Goal: Task Accomplishment & Management: Complete application form

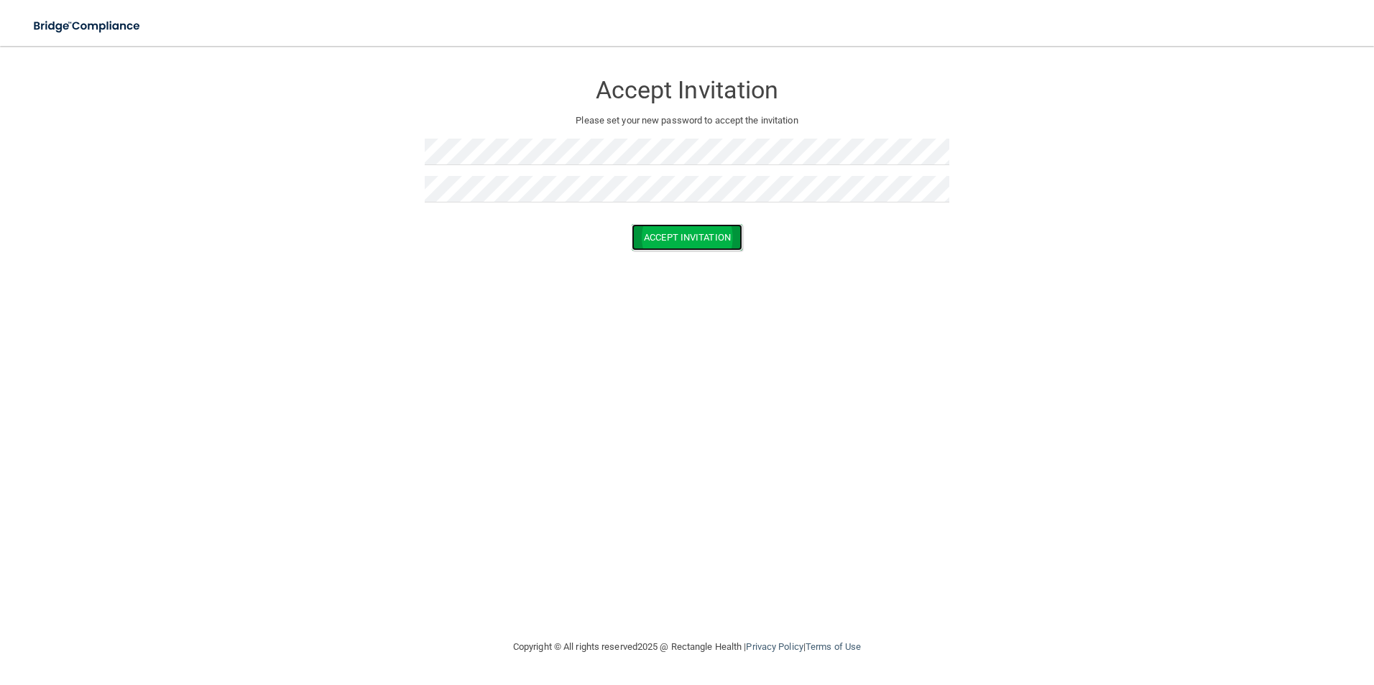
click at [729, 242] on button "Accept Invitation" at bounding box center [686, 237] width 111 height 27
click at [631, 224] on button "Accept Invitation" at bounding box center [686, 237] width 111 height 27
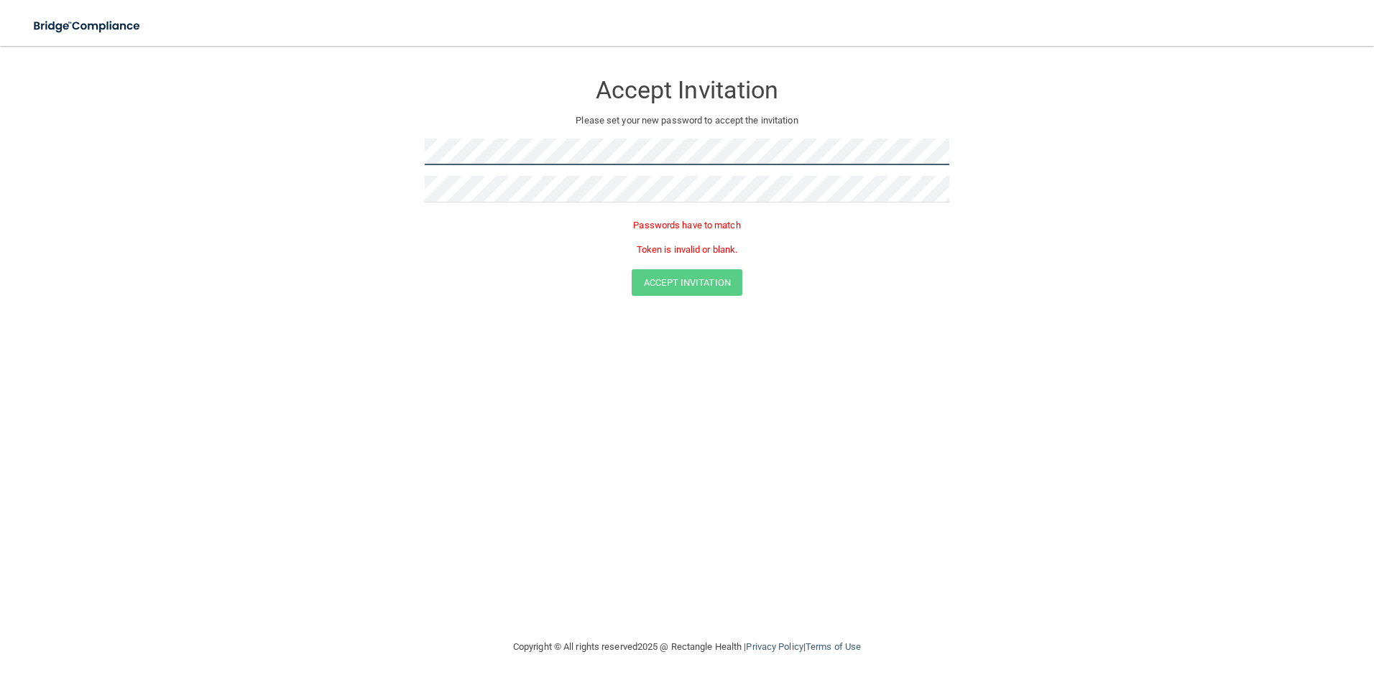
click at [352, 145] on form "Accept Invitation Please set your new password to accept the invitation Passwor…" at bounding box center [687, 186] width 1316 height 253
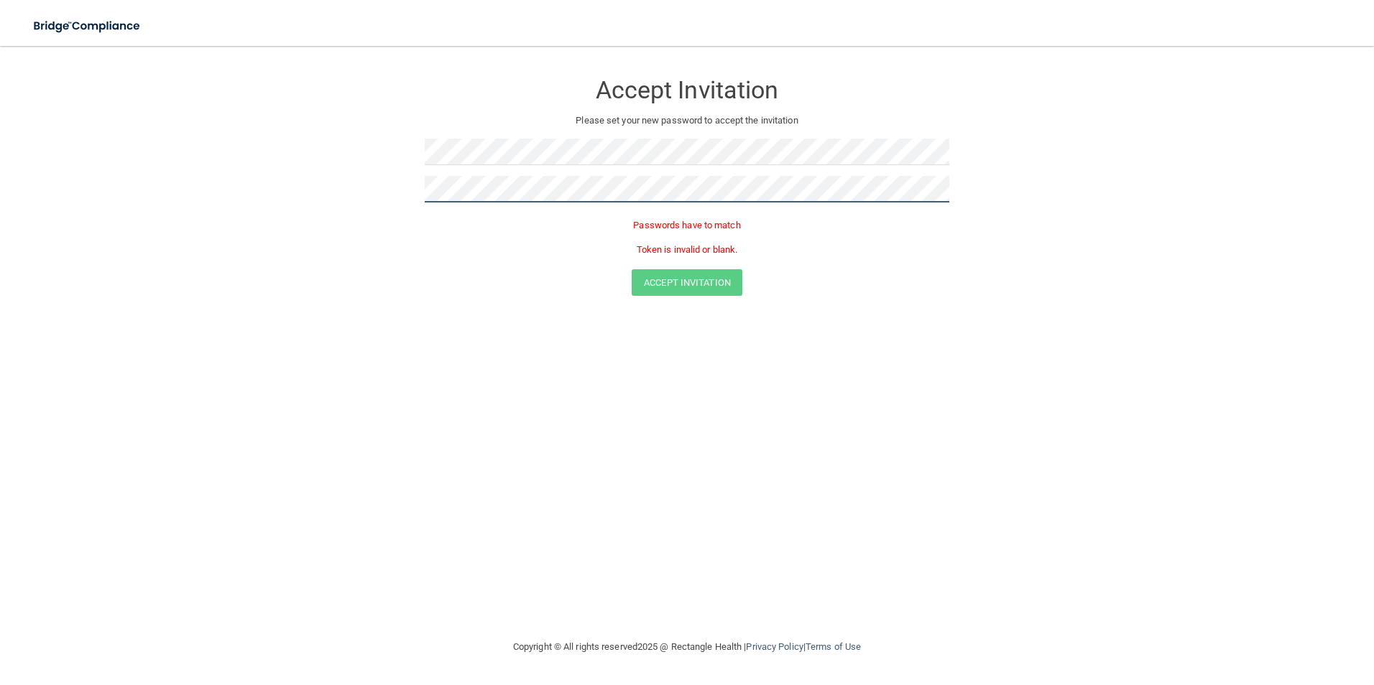
click at [312, 158] on form "Accept Invitation Please set your new password to accept the invitation Passwor…" at bounding box center [687, 186] width 1316 height 253
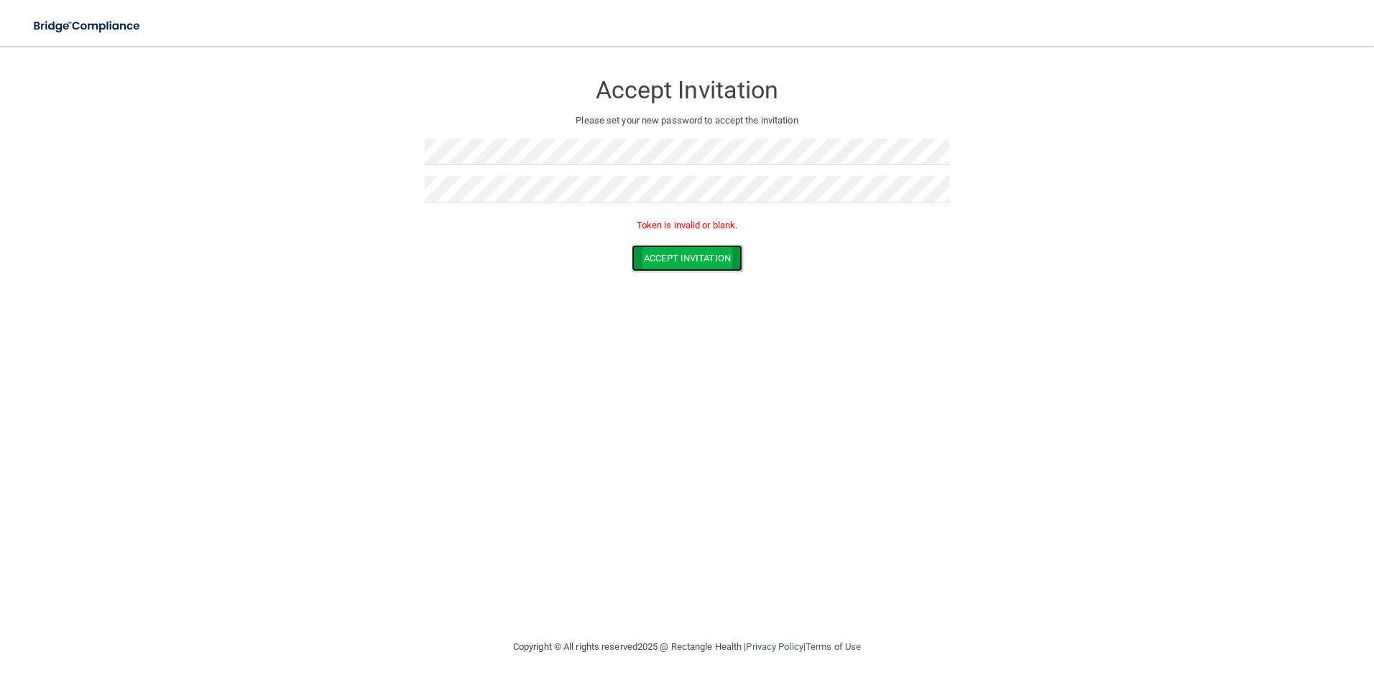
click at [710, 255] on button "Accept Invitation" at bounding box center [686, 258] width 111 height 27
click at [700, 259] on button "Accept Invitation" at bounding box center [686, 258] width 111 height 27
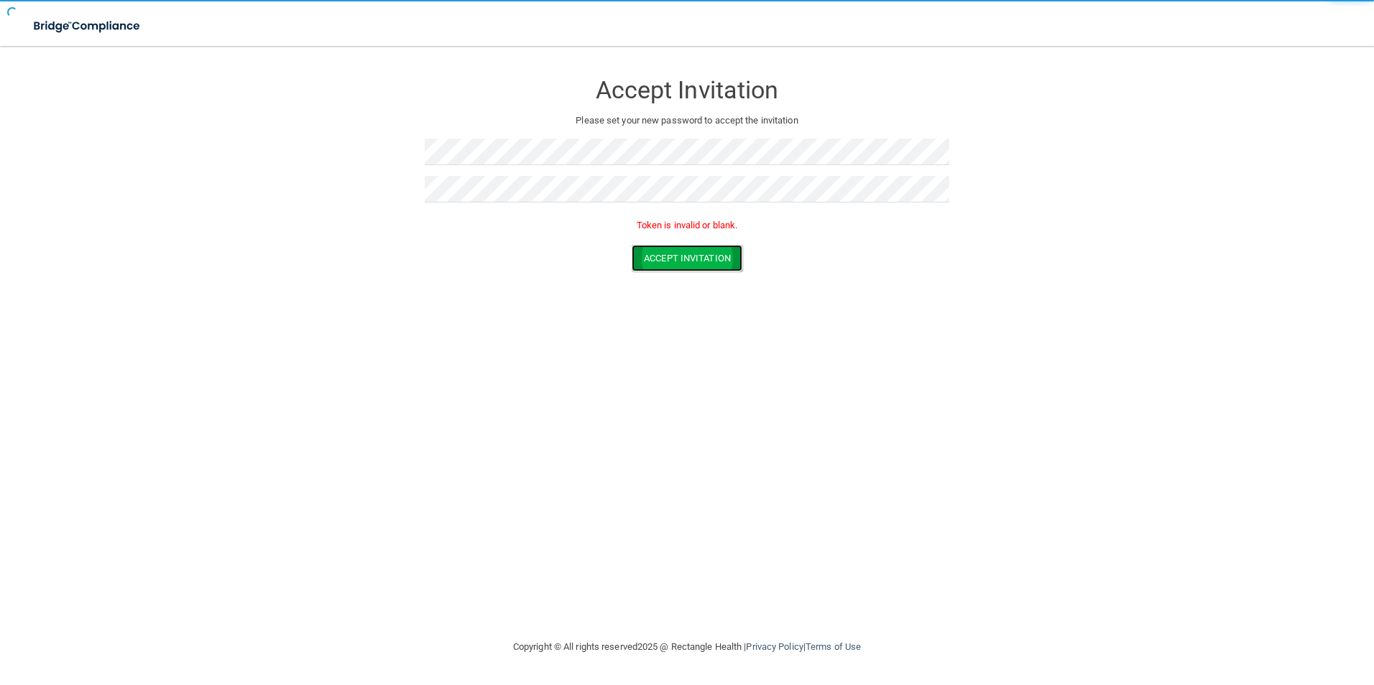
click at [696, 256] on button "Accept Invitation" at bounding box center [686, 258] width 111 height 27
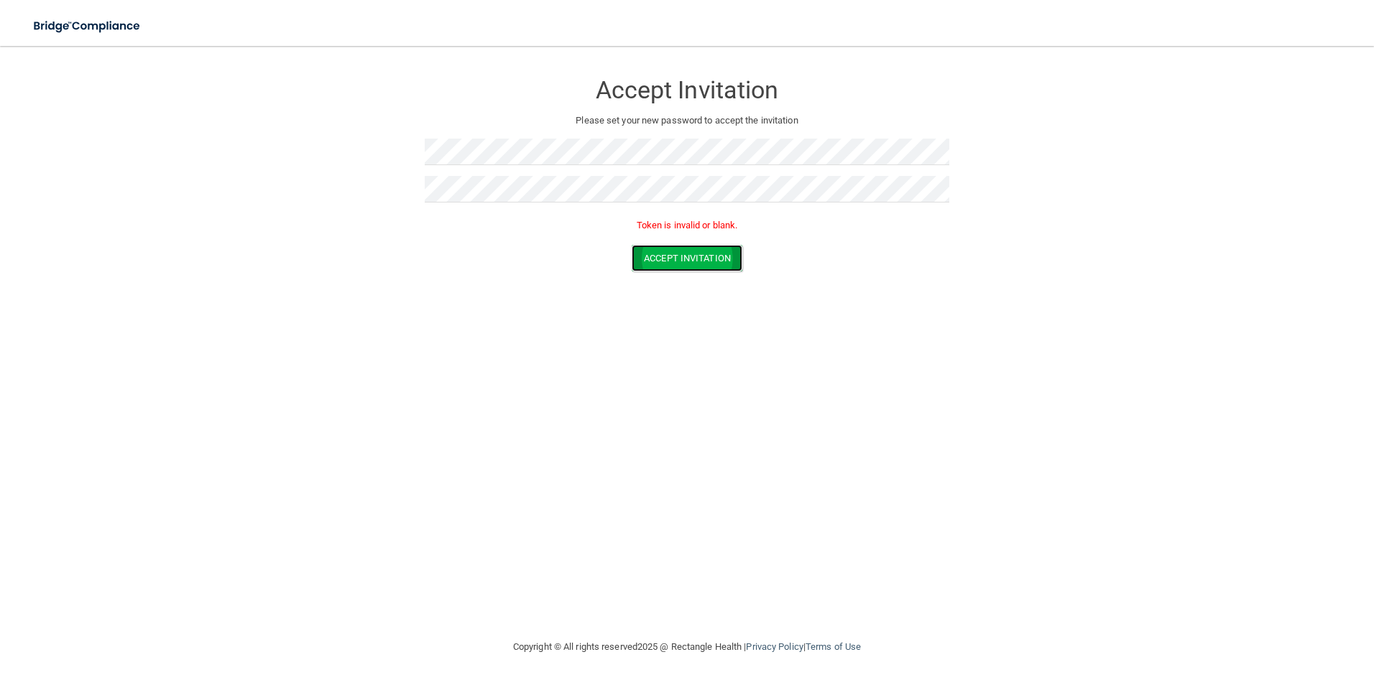
click at [695, 256] on button "Accept Invitation" at bounding box center [686, 258] width 111 height 27
